Goal: Task Accomplishment & Management: Manage account settings

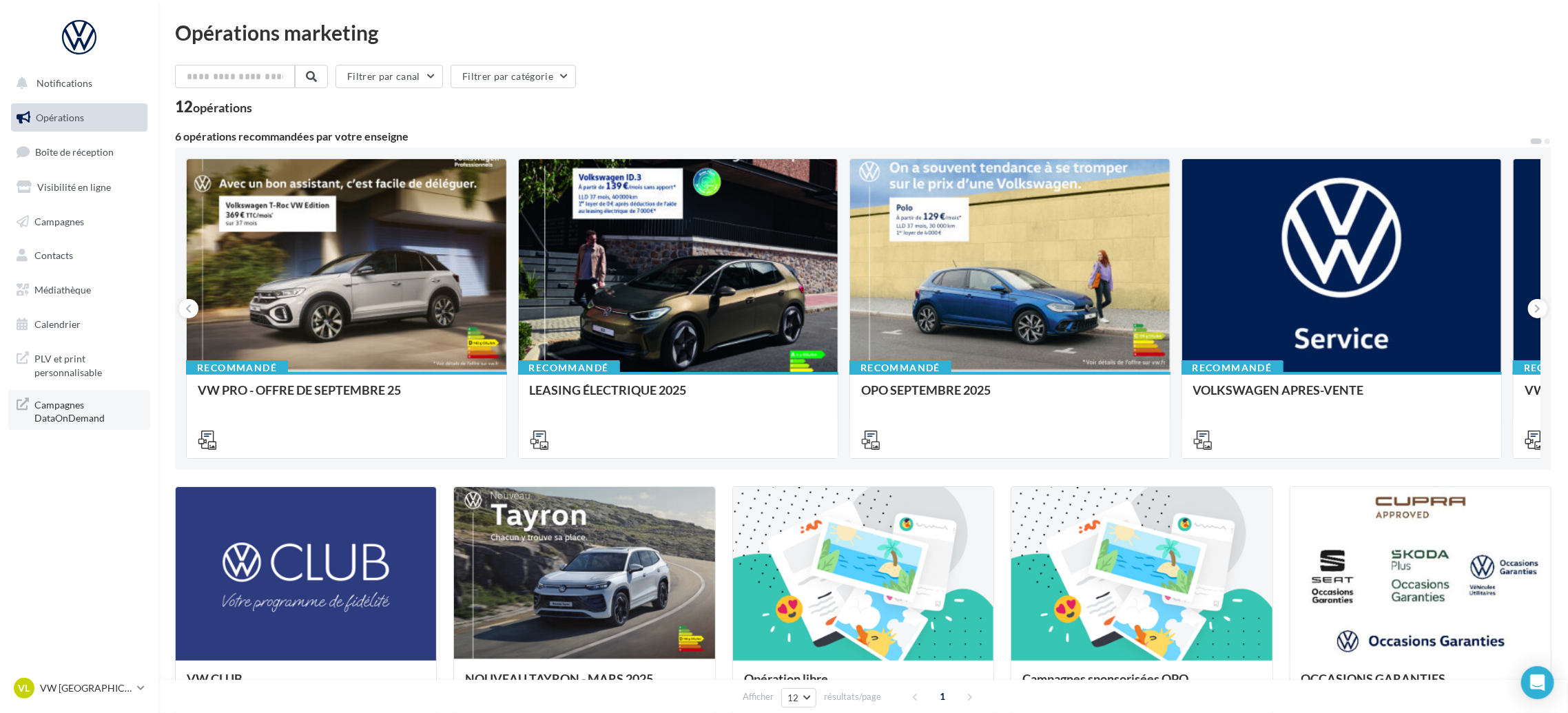
click at [76, 414] on span "Campagnes DataOnDemand" at bounding box center [88, 411] width 108 height 30
click at [770, 83] on div "Filtrer par canal Filtrer par catégorie" at bounding box center [863, 79] width 1376 height 29
click at [114, 696] on div "VL VW LE HAVRE vw-leh-tou" at bounding box center [72, 688] width 117 height 21
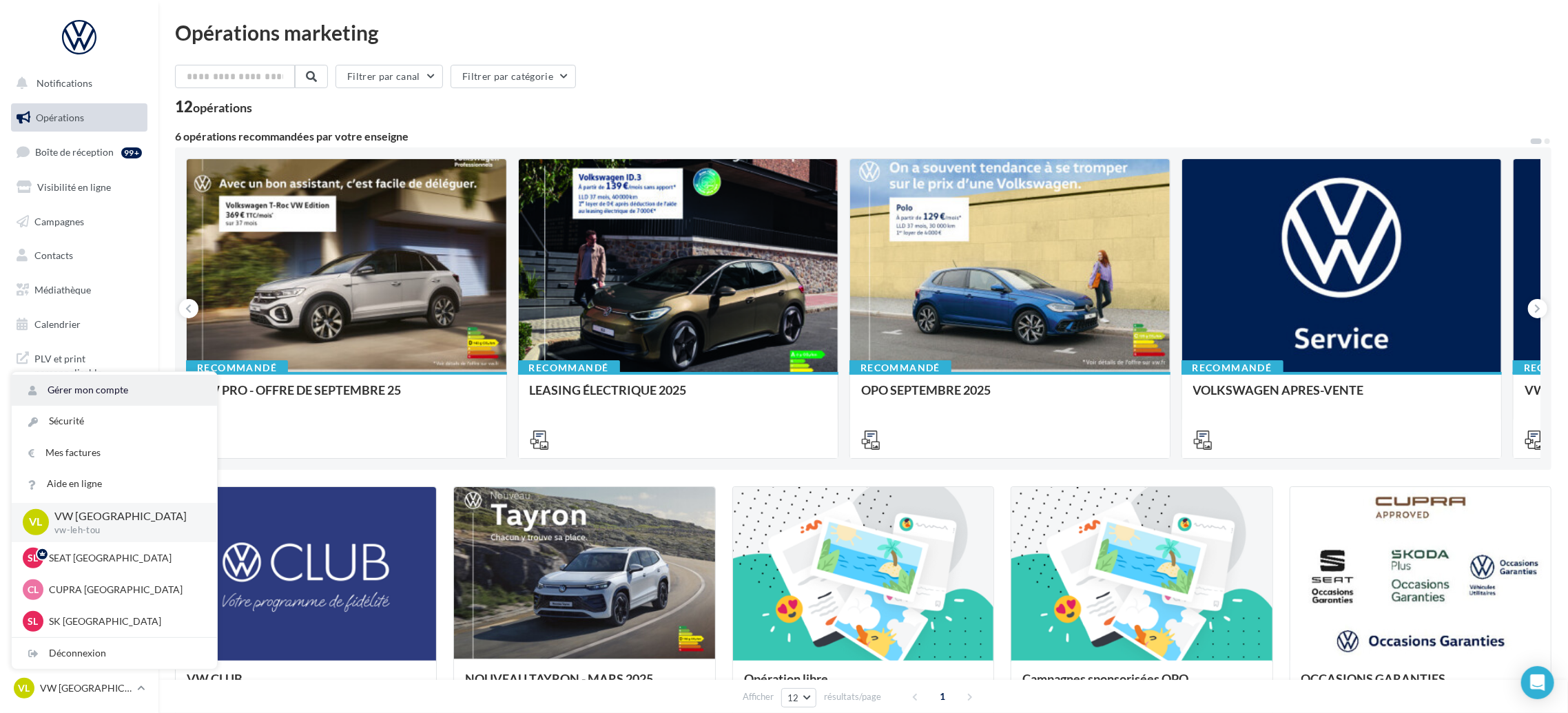
click at [92, 388] on link "Gérer mon compte" at bounding box center [114, 390] width 205 height 31
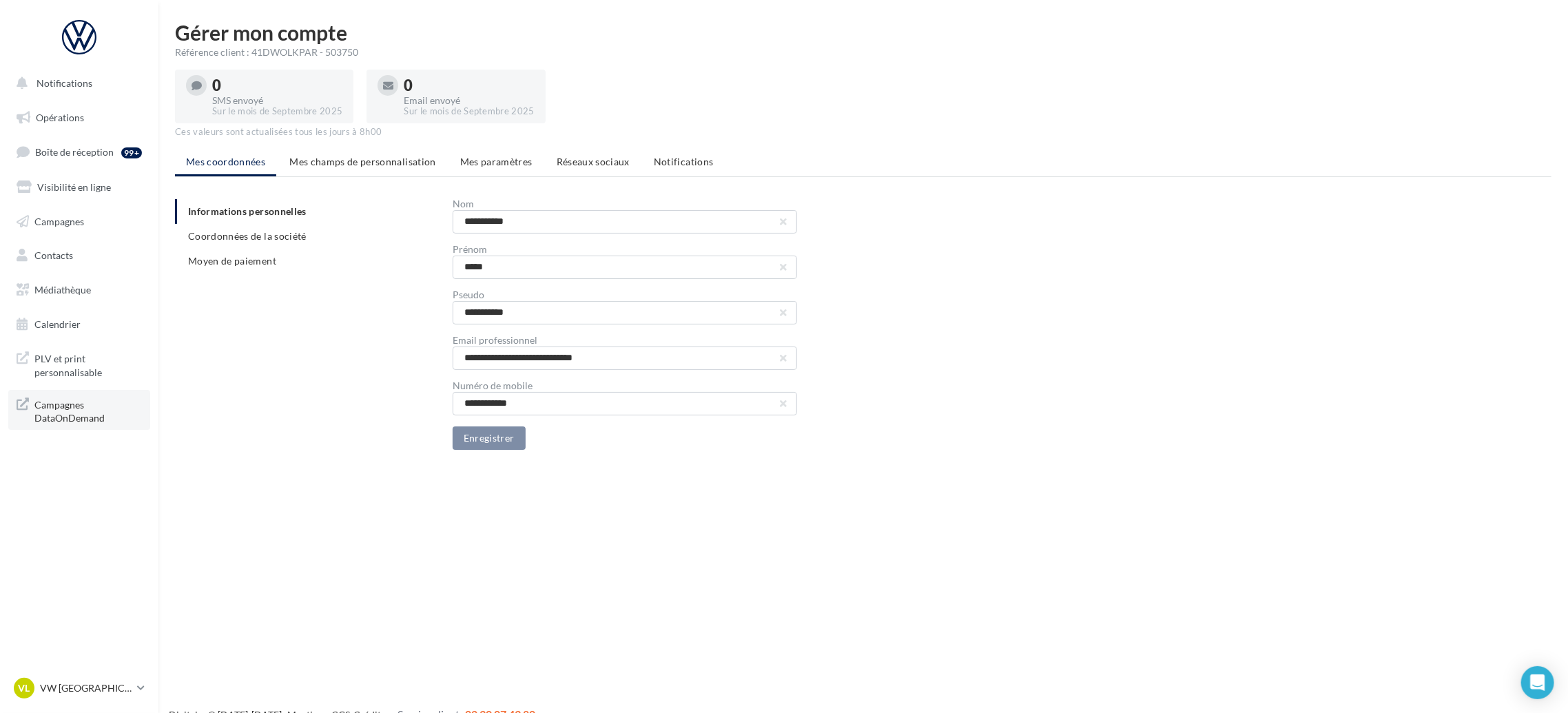
click at [68, 411] on span "Campagnes DataOnDemand" at bounding box center [88, 411] width 108 height 30
click at [123, 686] on p "VW [GEOGRAPHIC_DATA]" at bounding box center [85, 688] width 91 height 13
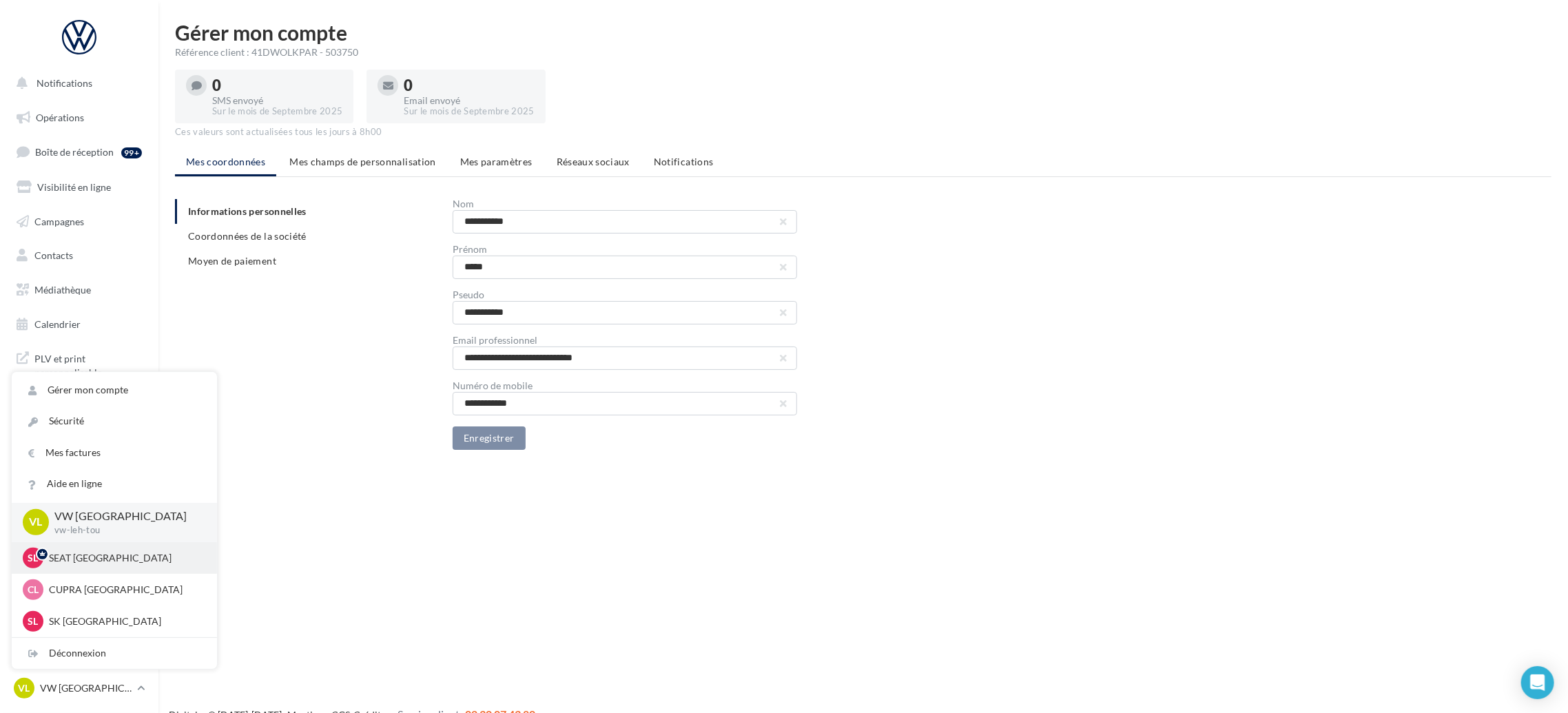
click at [155, 562] on p "SEAT [GEOGRAPHIC_DATA]" at bounding box center [124, 558] width 152 height 13
